Goal: Task Accomplishment & Management: Use online tool/utility

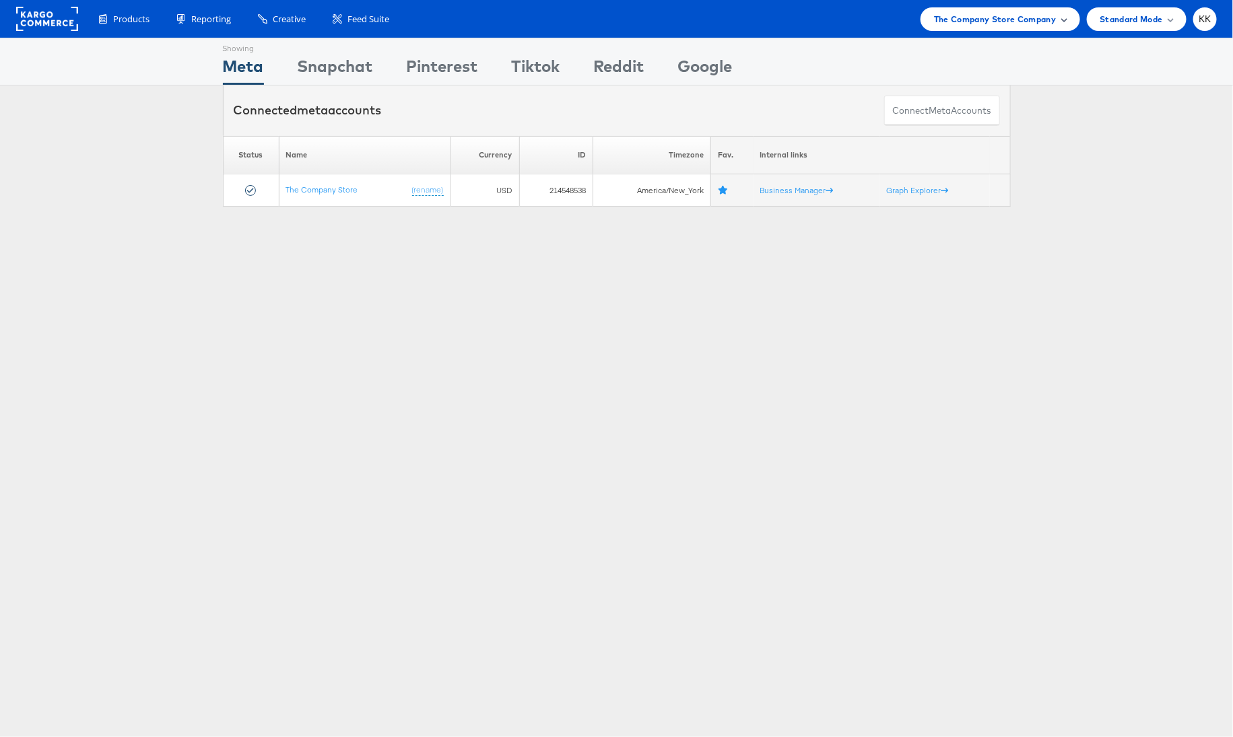
click at [1008, 7] on div "The Company Store Company" at bounding box center [1000, 19] width 160 height 24
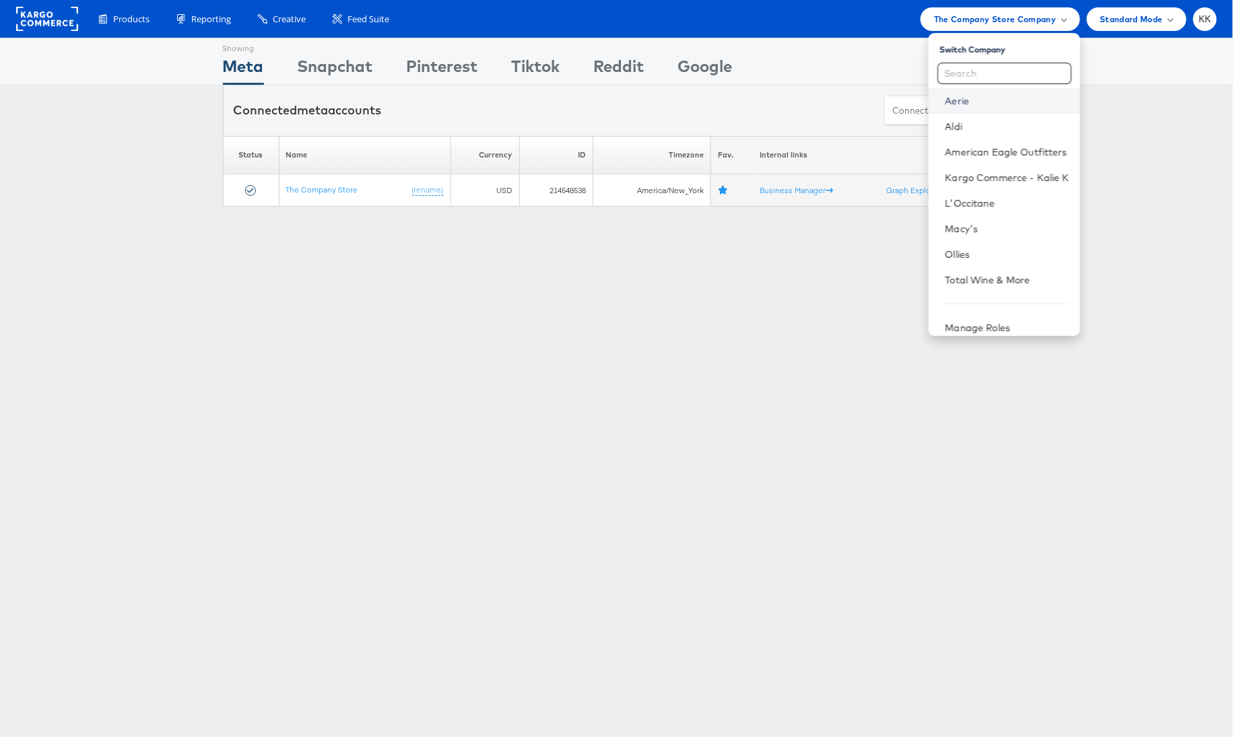
click at [978, 96] on link "Aerie" at bounding box center [1006, 100] width 124 height 13
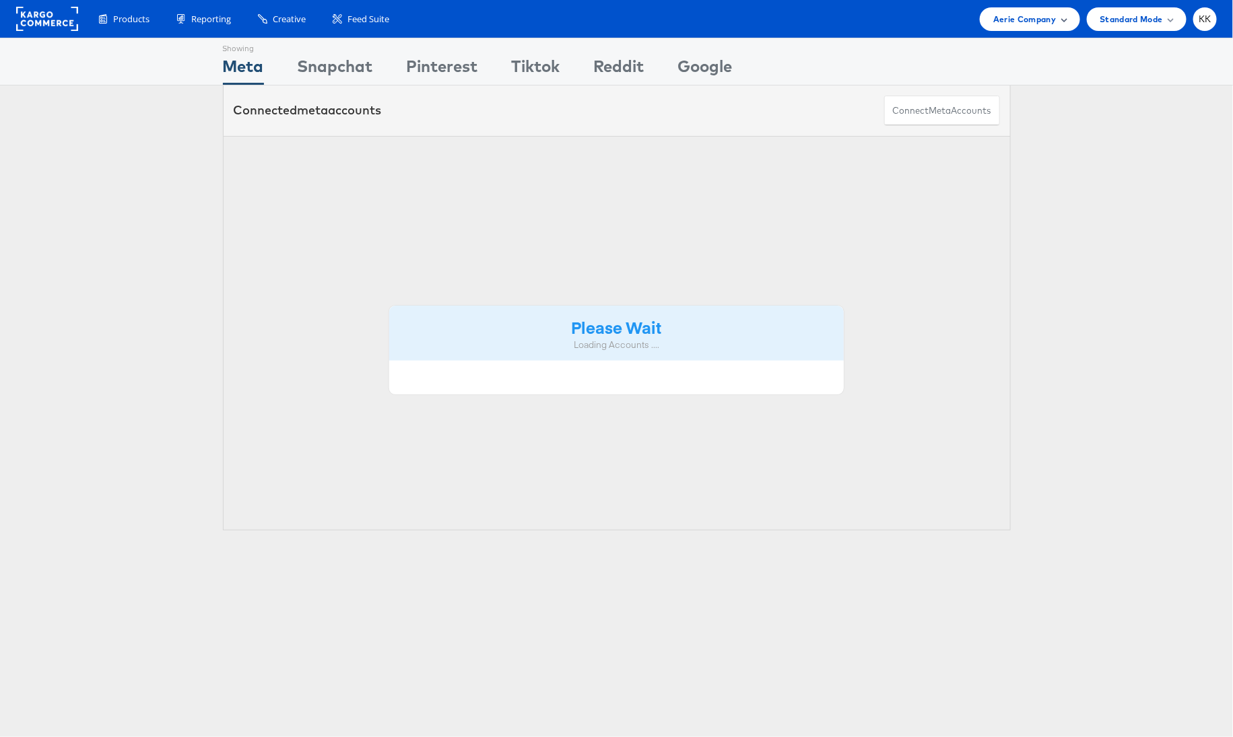
click at [1029, 28] on div "Aerie Company" at bounding box center [1029, 19] width 100 height 24
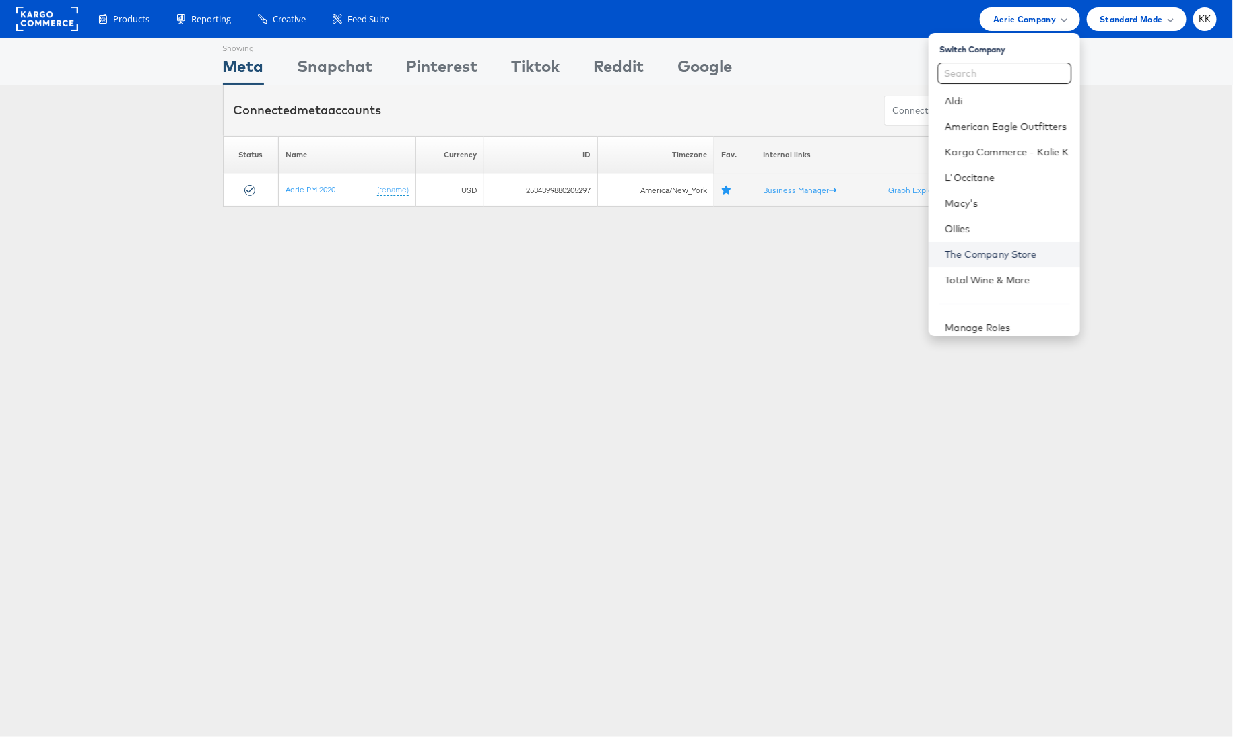
click at [1000, 258] on link "The Company Store" at bounding box center [1006, 254] width 124 height 13
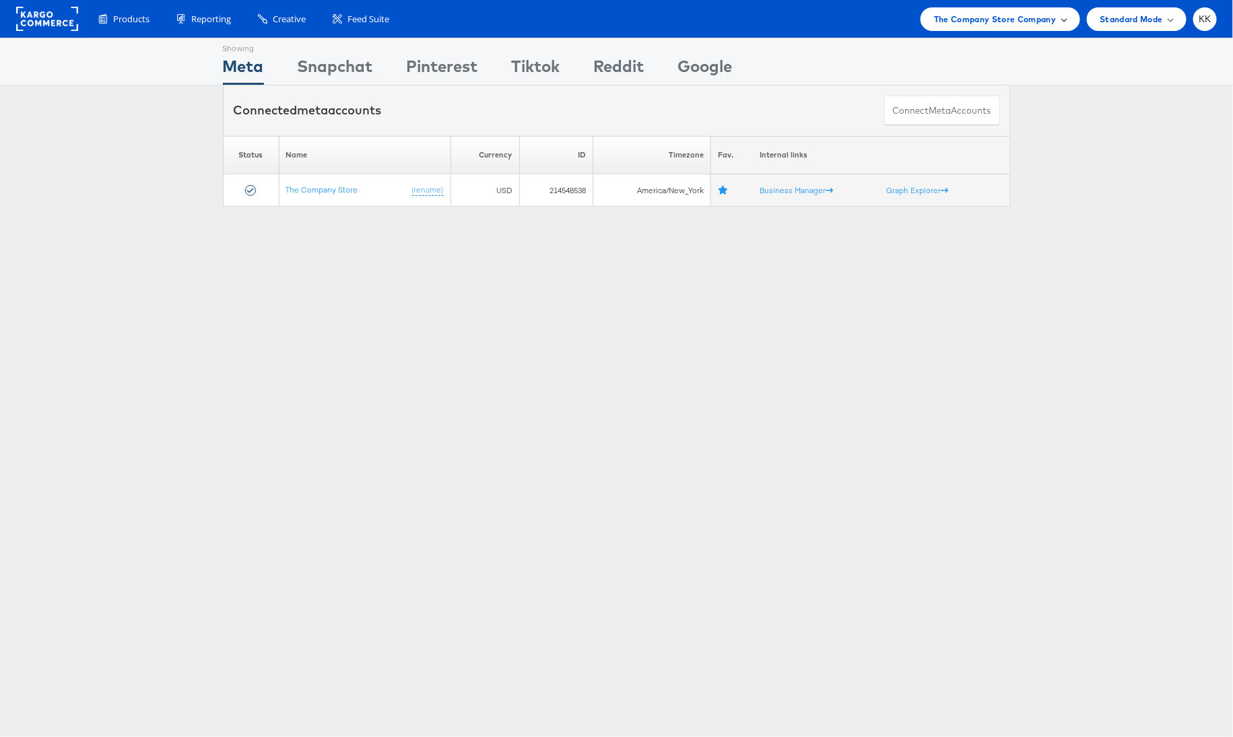
click at [1039, 27] on div "The Company Store Company" at bounding box center [1000, 19] width 160 height 24
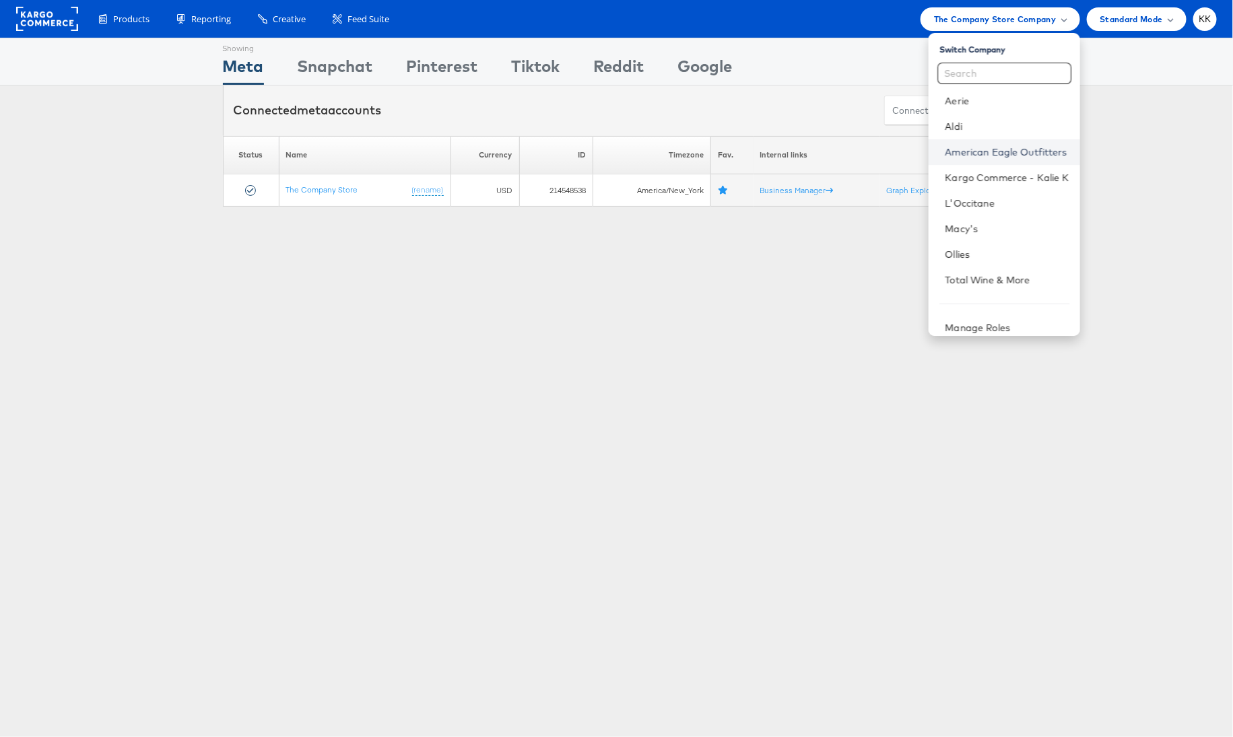
click at [1016, 153] on link "American Eagle Outfitters" at bounding box center [1006, 151] width 124 height 13
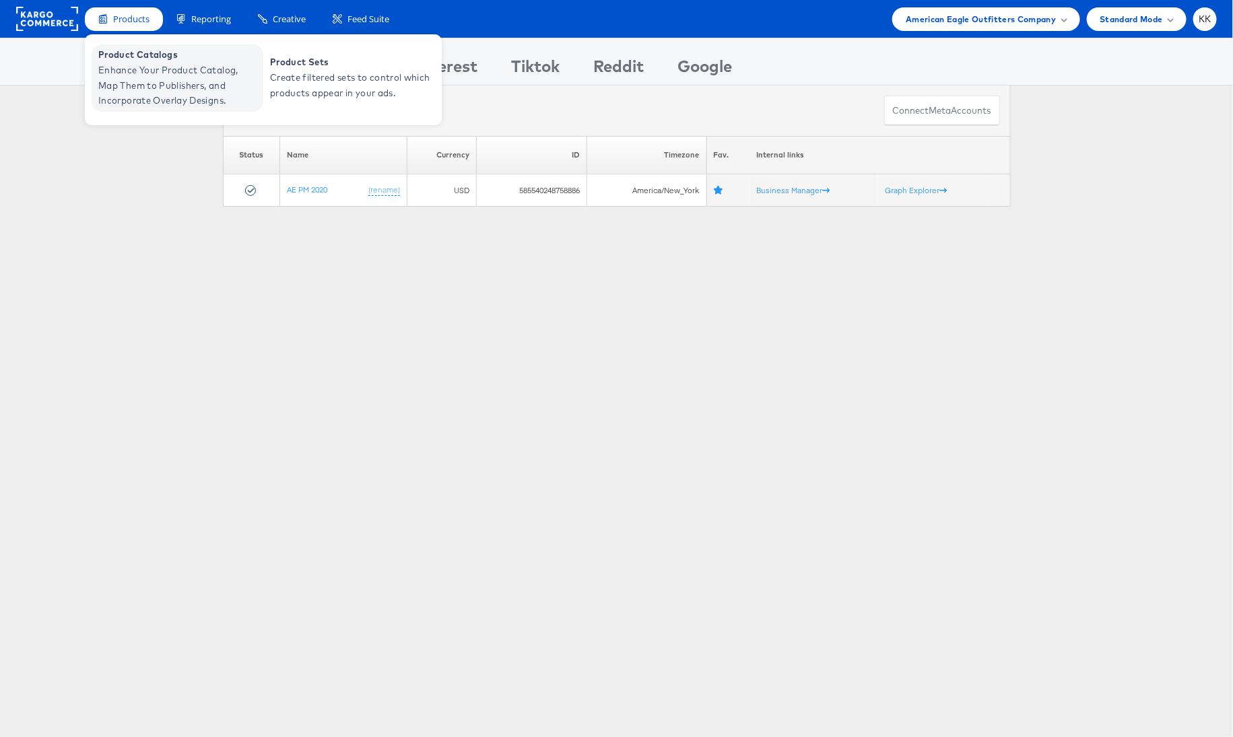
click at [150, 69] on span "Enhance Your Product Catalog, Map Them to Publishers, and Incorporate Overlay D…" at bounding box center [179, 86] width 162 height 46
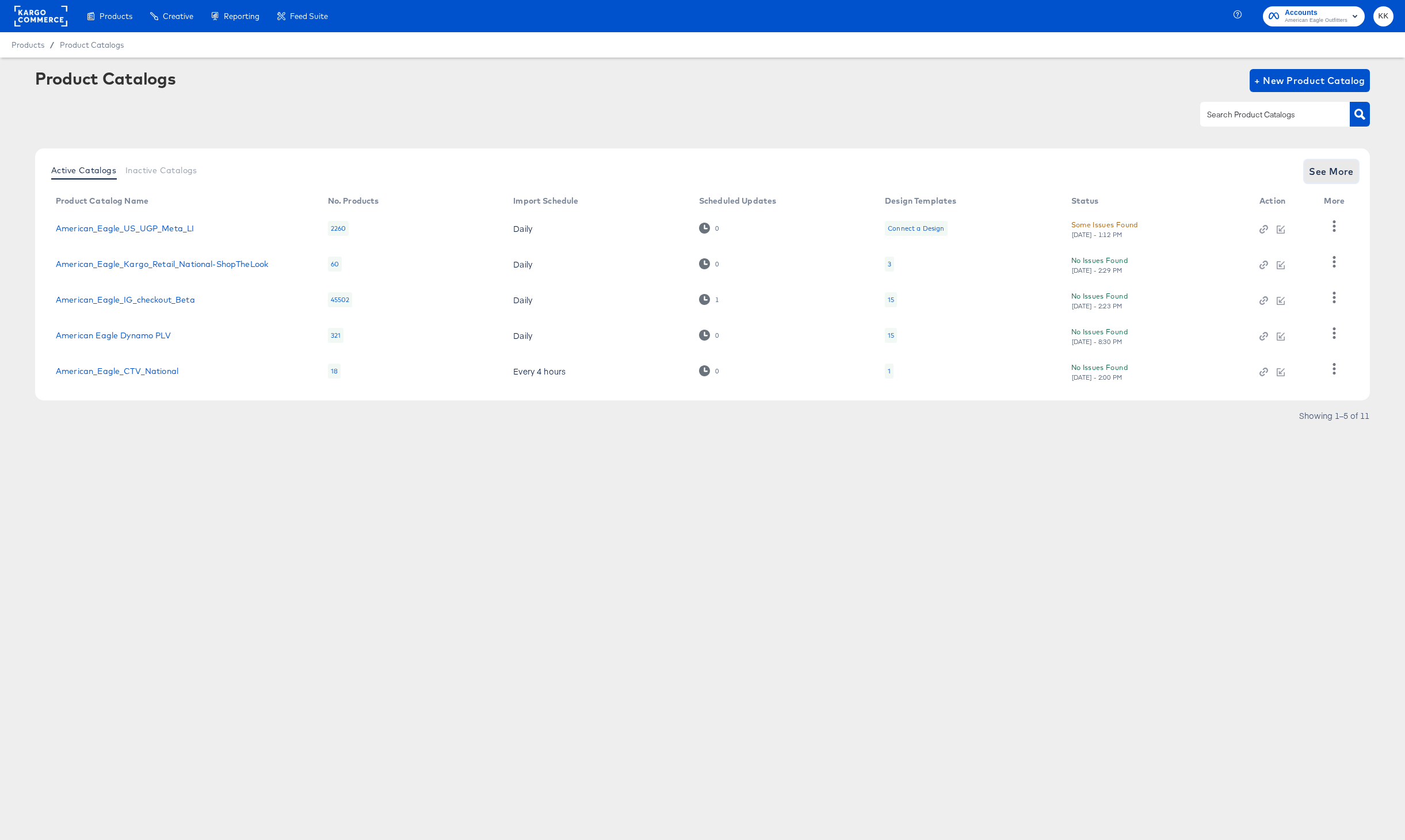
click at [1337, 163] on span "See More" at bounding box center [1331, 171] width 45 height 16
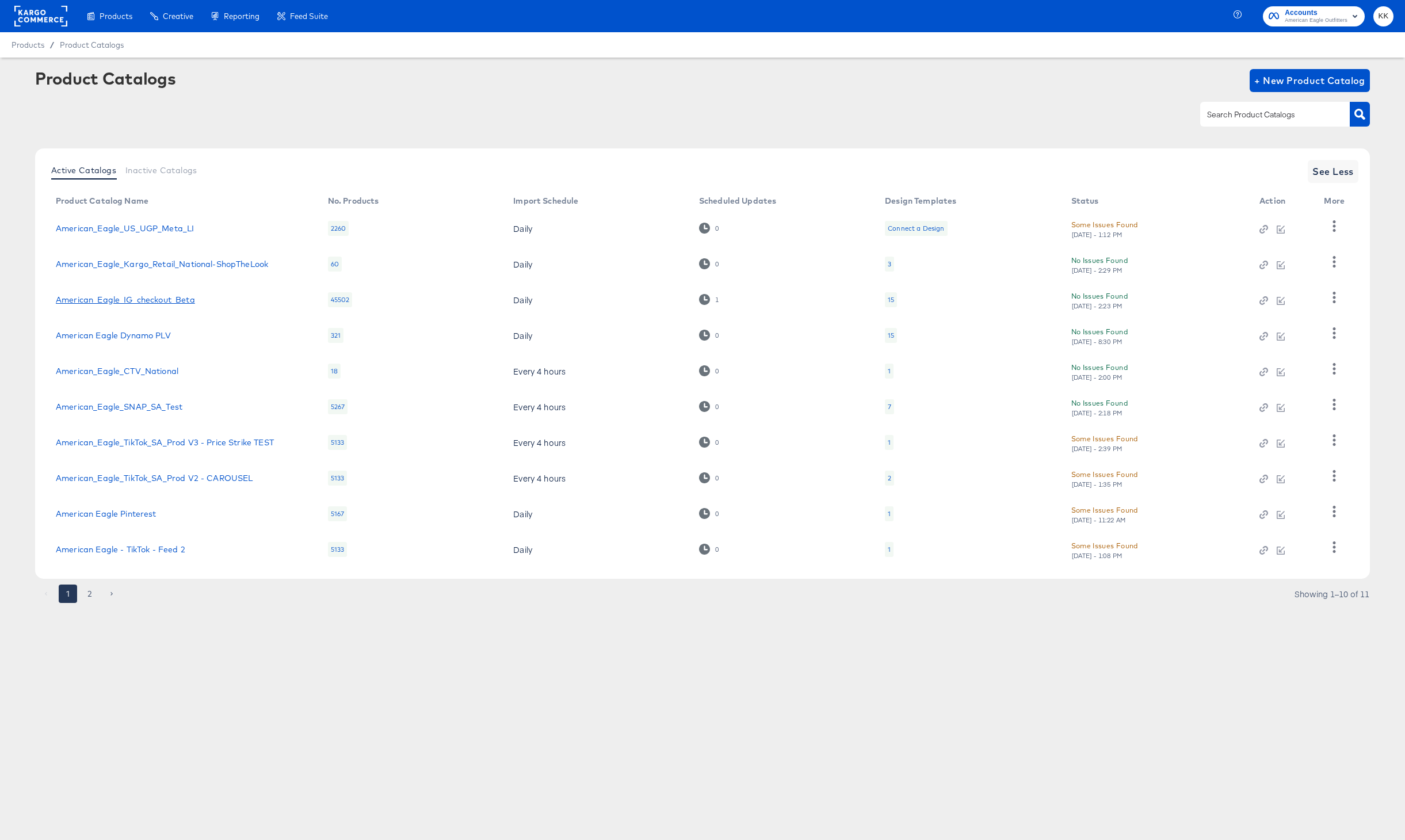
click at [162, 302] on link "American_Eagle_IG_checkout_Beta" at bounding box center [125, 299] width 139 height 9
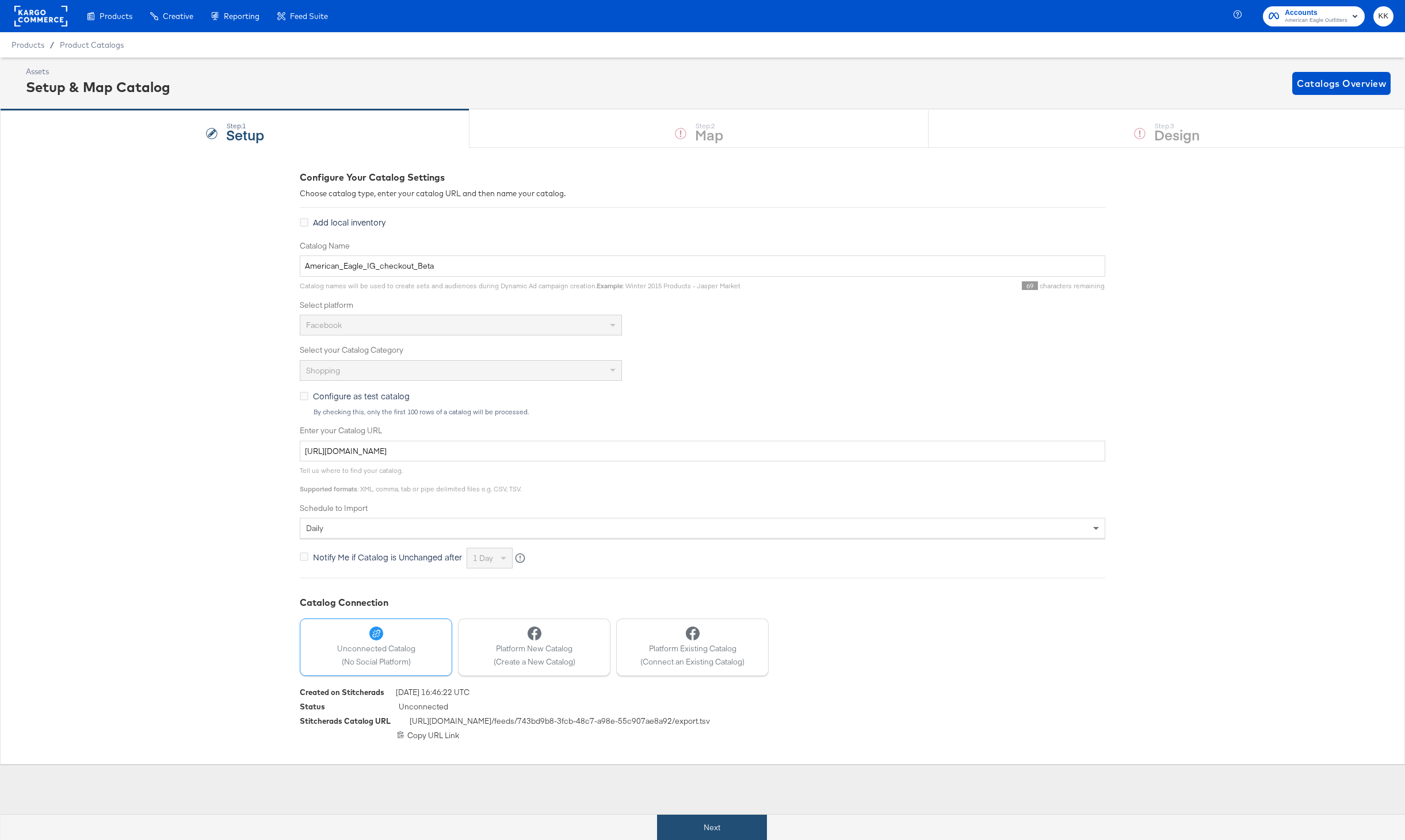
click at [722, 832] on button "Next" at bounding box center [712, 827] width 110 height 26
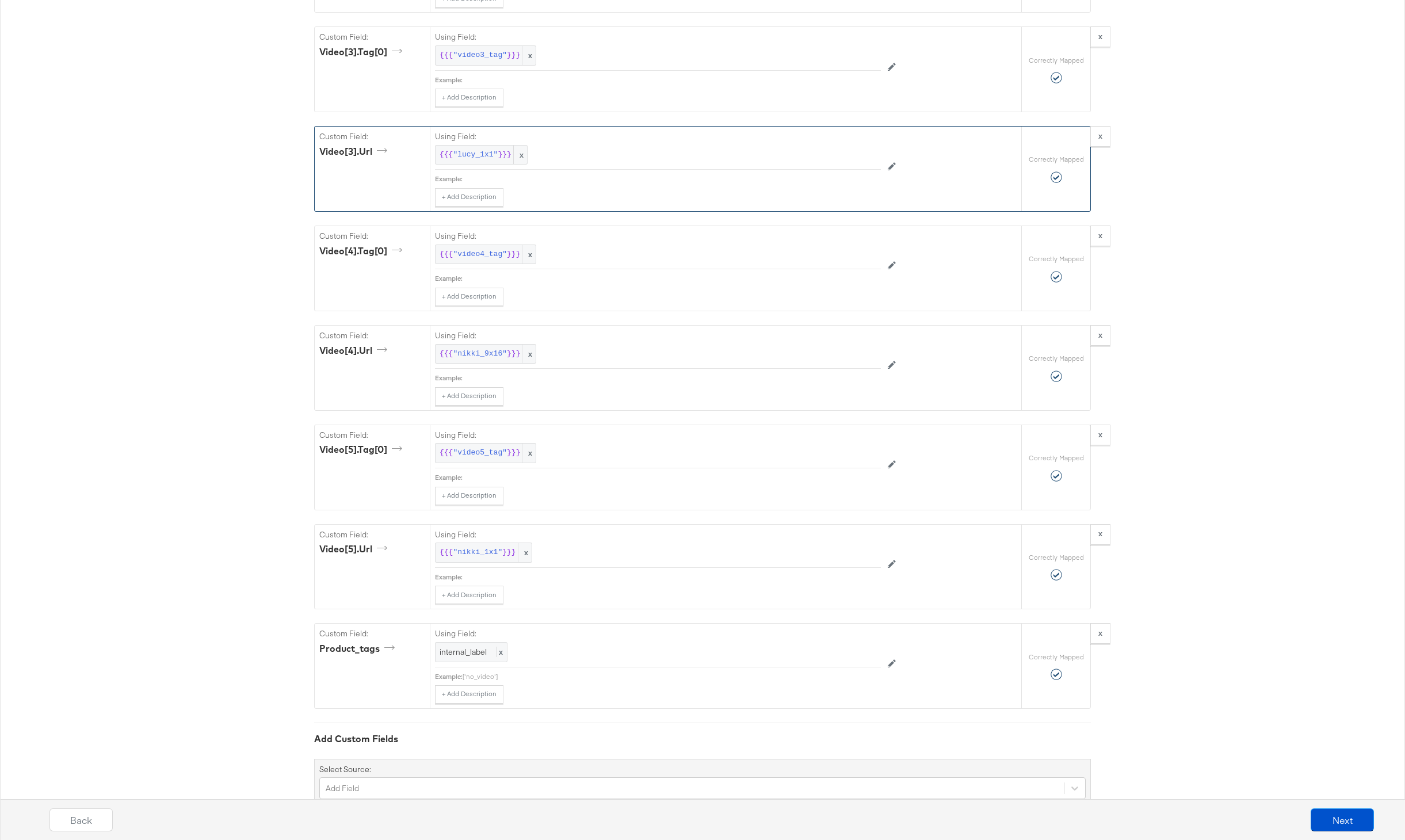
scroll to position [5021, 0]
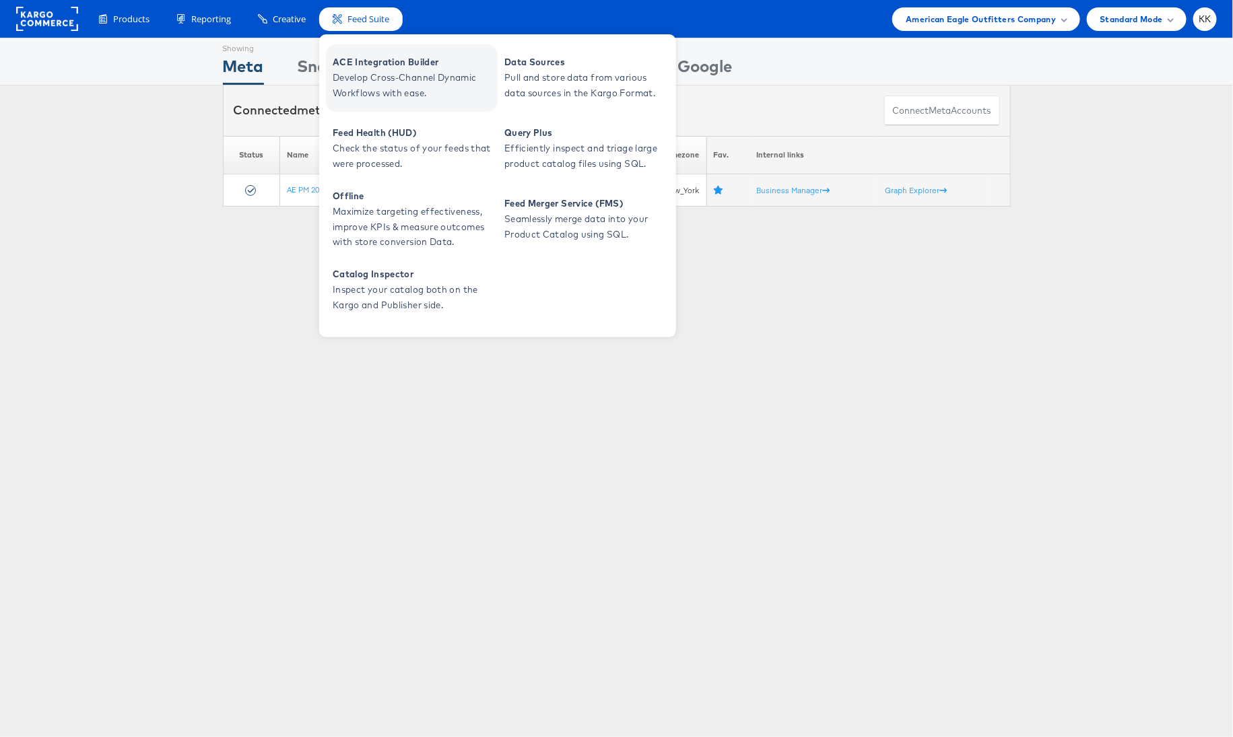
click at [374, 64] on span "ACE Integration Builder" at bounding box center [414, 62] width 162 height 15
